Goal: Information Seeking & Learning: Learn about a topic

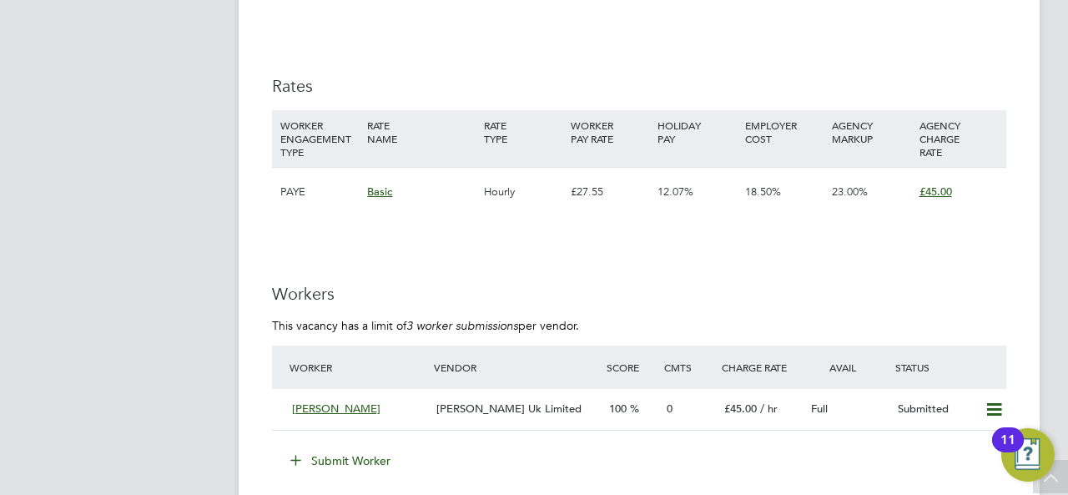
scroll to position [2920, 0]
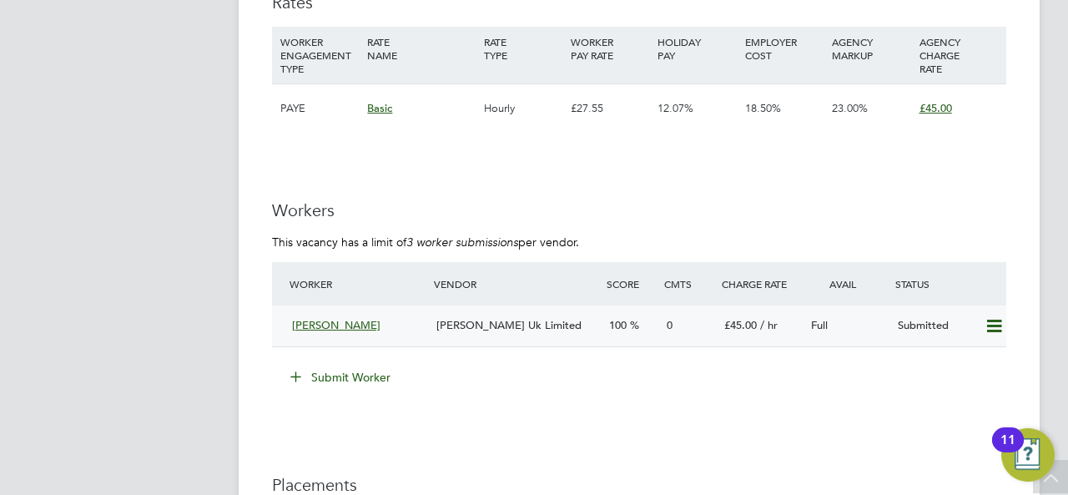
click at [370, 332] on div "Samanjoy Barua" at bounding box center [357, 326] width 144 height 28
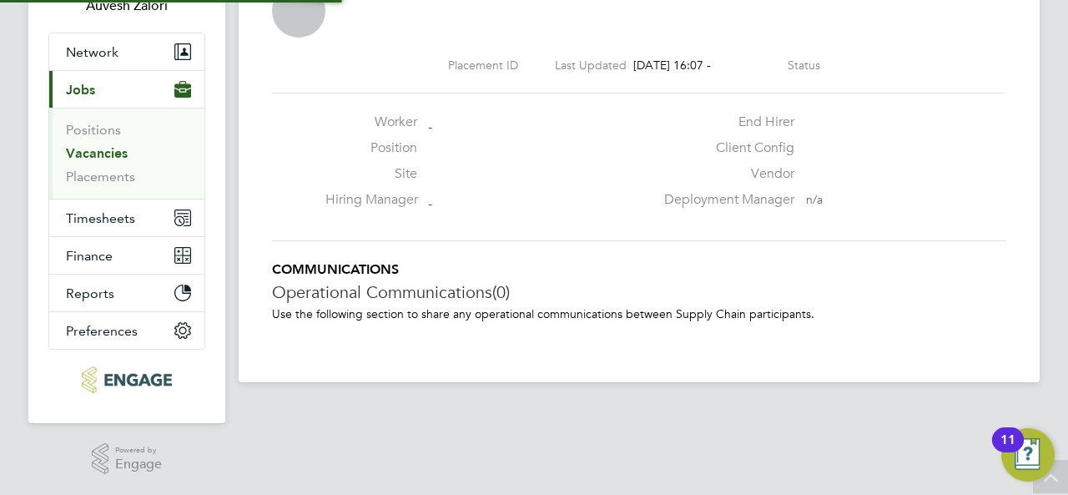
scroll to position [8, 8]
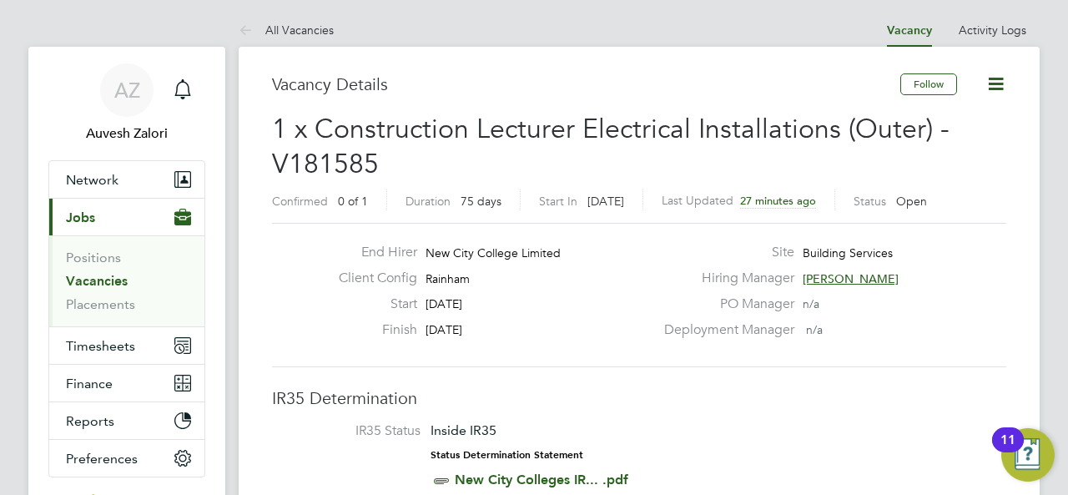
scroll to position [501, 0]
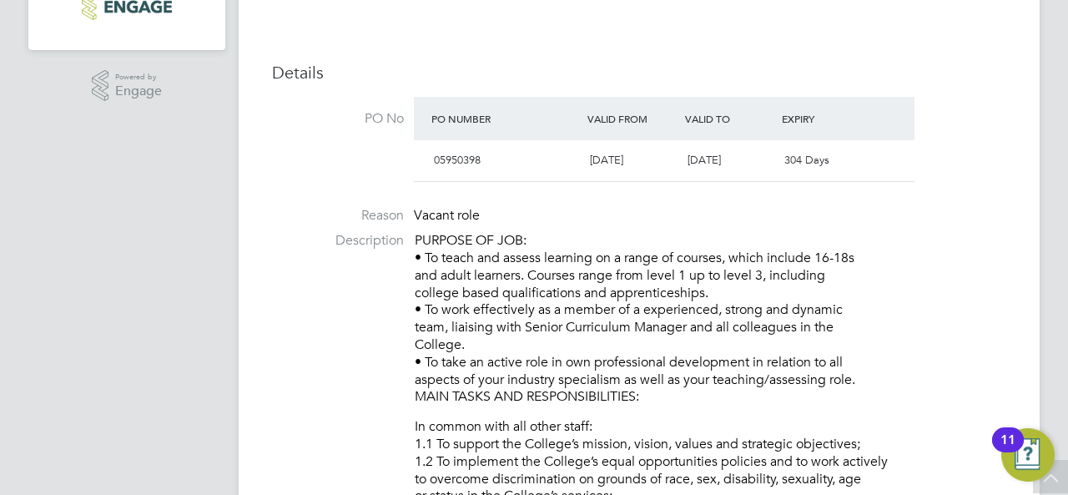
click at [464, 275] on p "PURPOSE OF JOB: • To teach and assess learning on a range of courses, which inc…" at bounding box center [710, 319] width 591 height 174
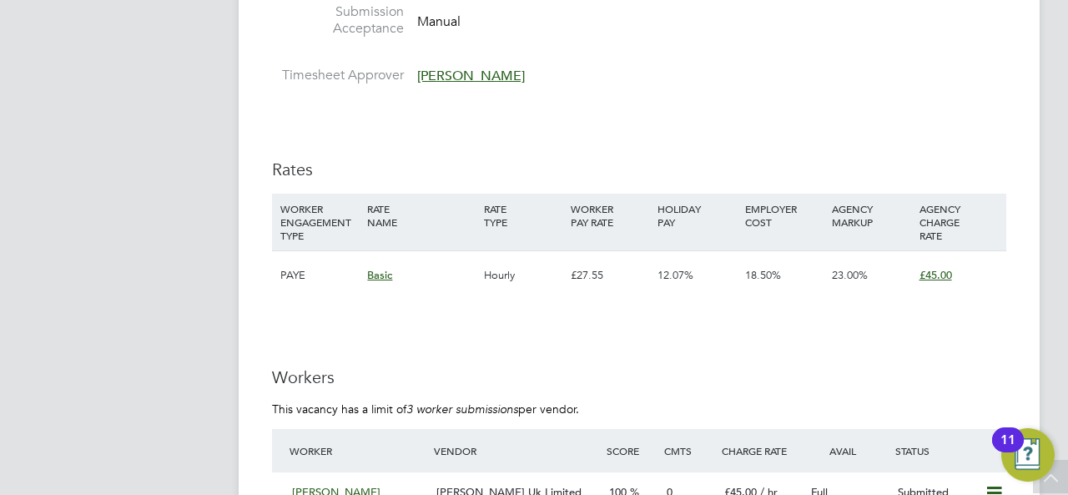
scroll to position [3003, 0]
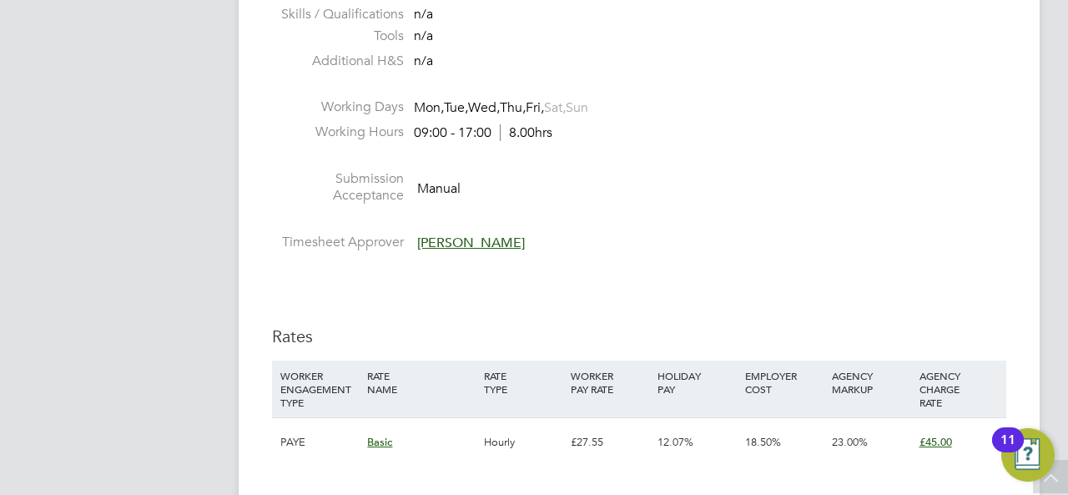
scroll to position [3086, 0]
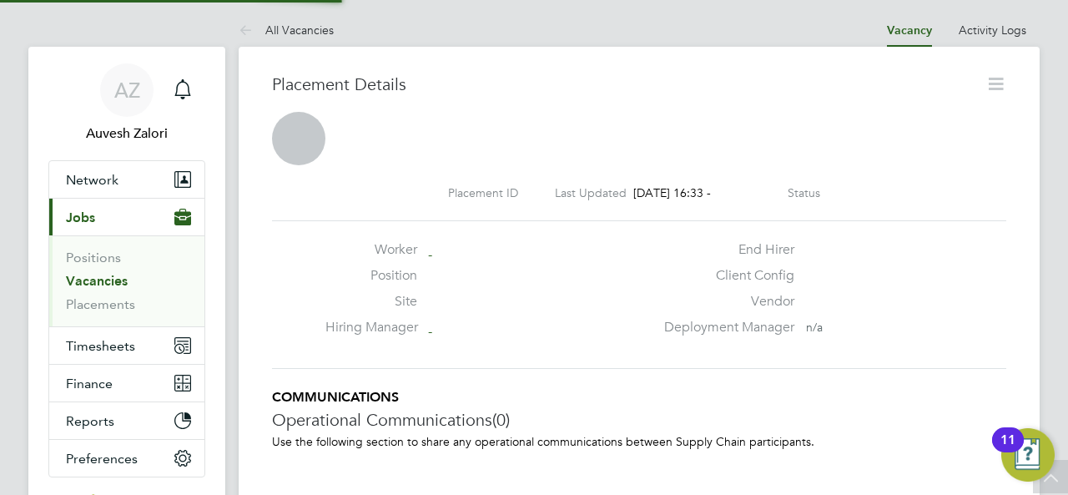
scroll to position [8, 8]
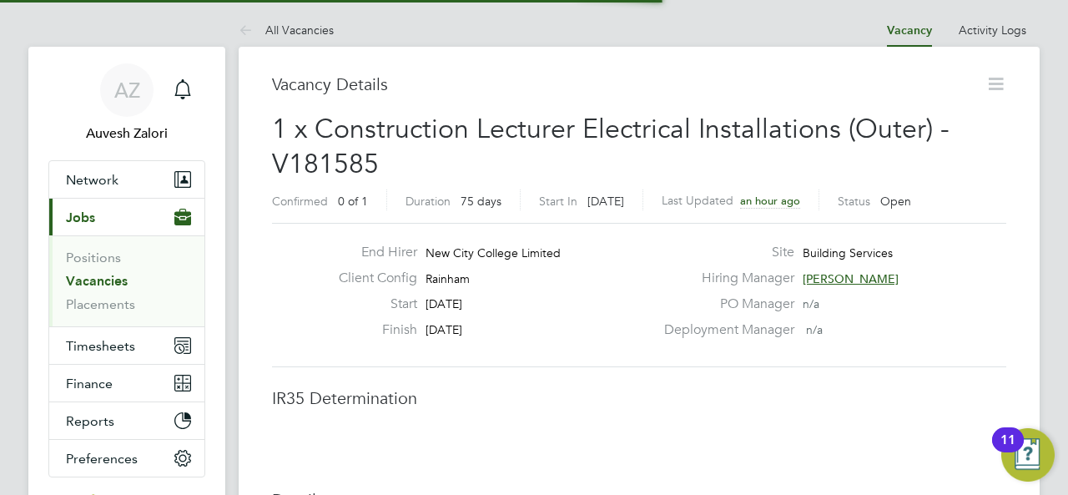
scroll to position [8, 8]
